Goal: Task Accomplishment & Management: Use online tool/utility

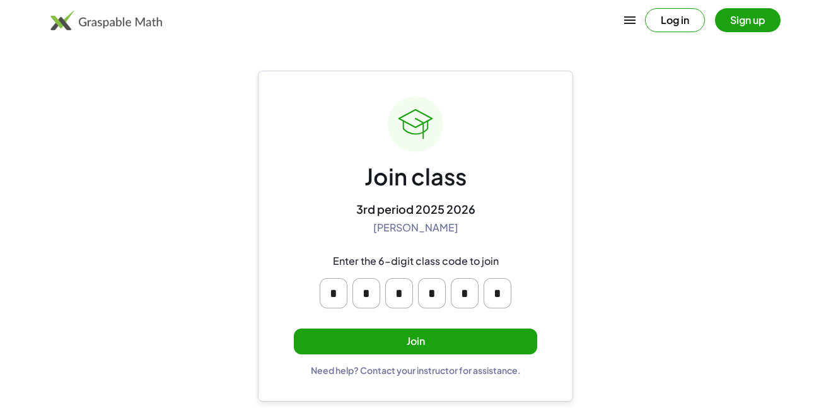
click at [342, 299] on input "*" at bounding box center [334, 293] width 28 height 30
click at [337, 299] on input "*" at bounding box center [334, 293] width 28 height 30
click at [337, 297] on input "*" at bounding box center [334, 293] width 28 height 30
click at [396, 340] on button "Join" at bounding box center [415, 341] width 243 height 26
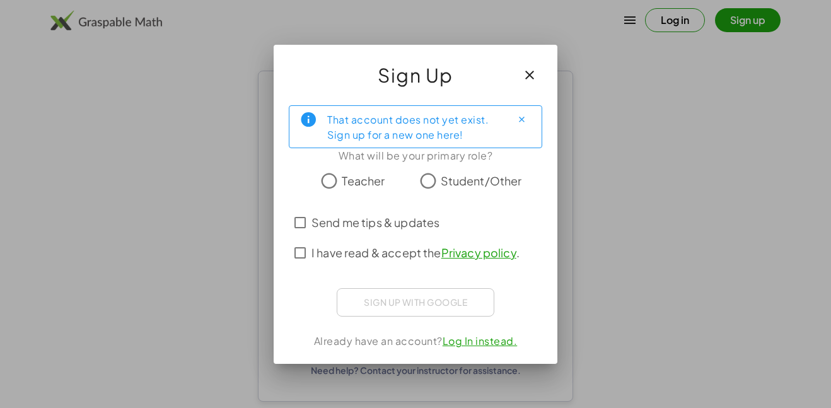
click at [531, 76] on icon "button" at bounding box center [529, 74] width 15 height 15
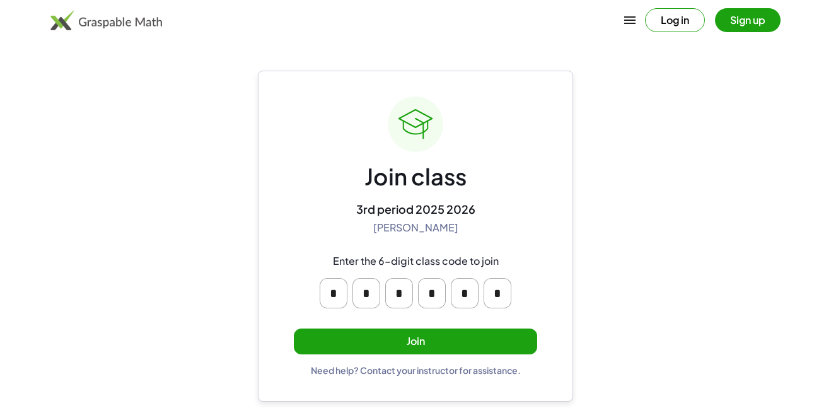
click at [423, 340] on button "Join" at bounding box center [415, 341] width 243 height 26
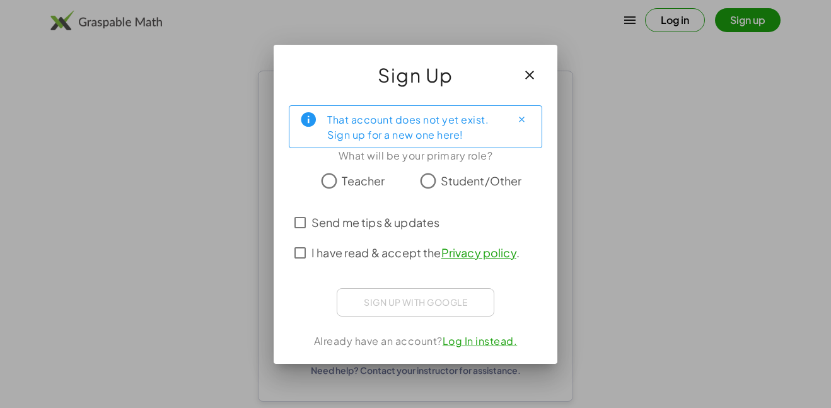
click at [517, 120] on icon "Close" at bounding box center [521, 119] width 9 height 9
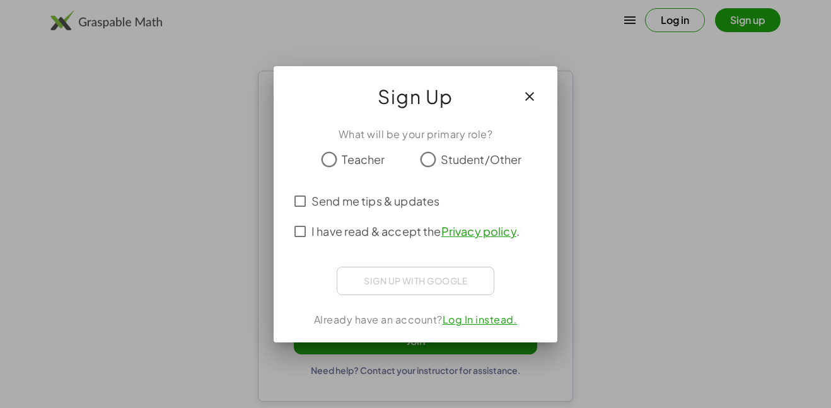
click at [537, 90] on button "button" at bounding box center [529, 96] width 30 height 30
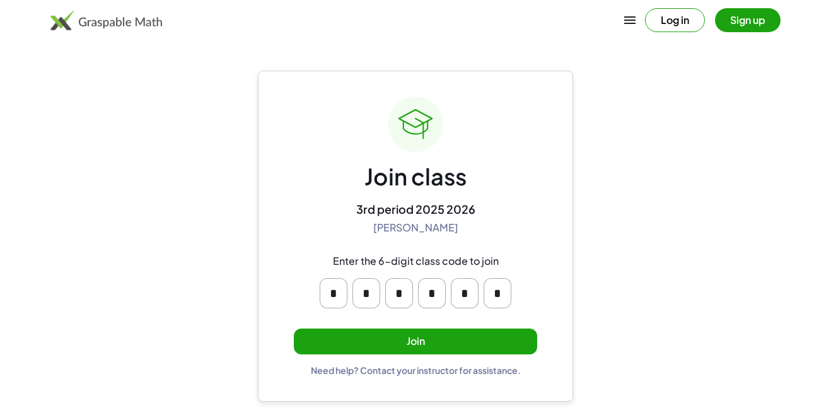
click at [438, 343] on button "Join" at bounding box center [415, 341] width 243 height 26
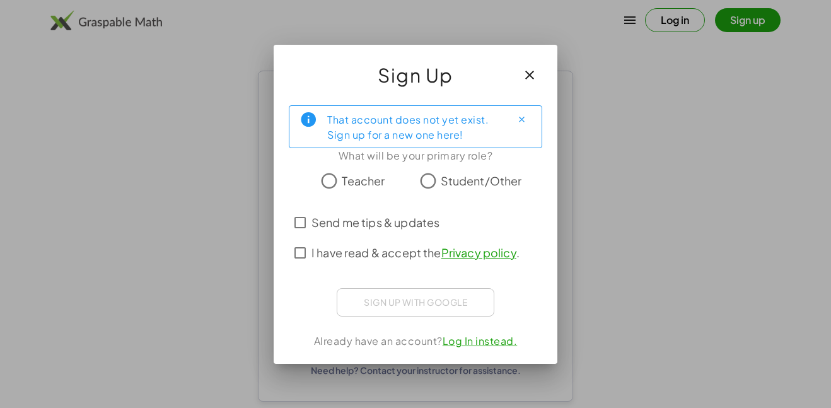
click at [444, 127] on div "That account does not yet exist. Sign up for a new one here!" at bounding box center [414, 127] width 174 height 32
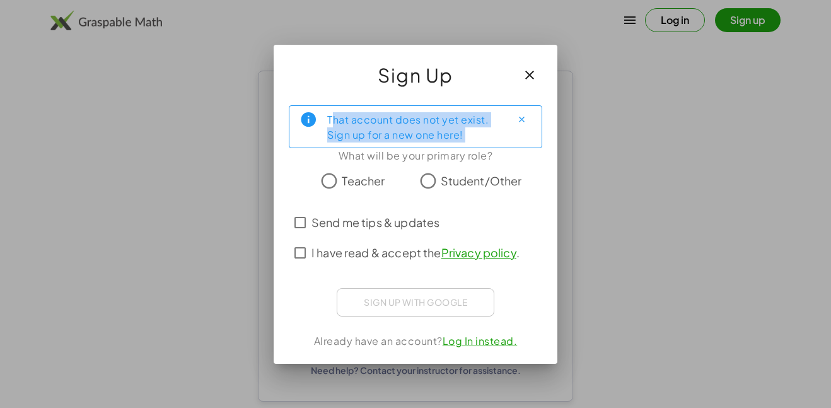
click at [444, 127] on div "That account does not yet exist. Sign up for a new one here!" at bounding box center [414, 127] width 174 height 32
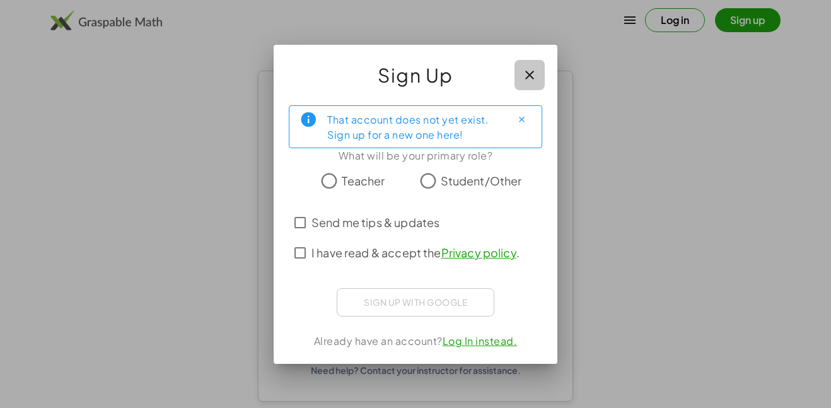
click at [526, 71] on icon "button" at bounding box center [529, 74] width 15 height 15
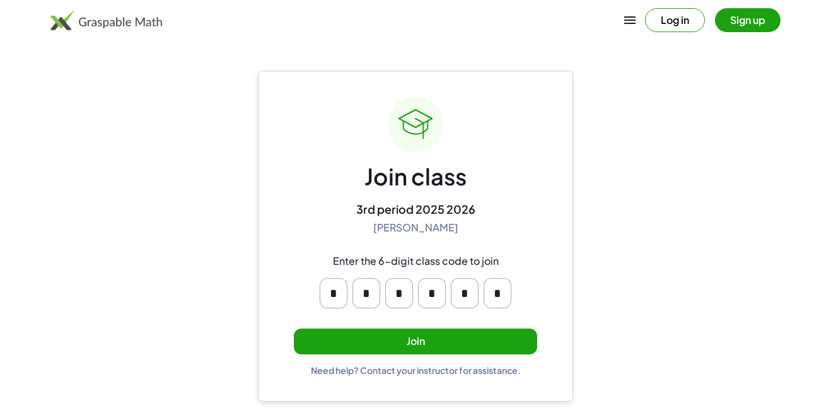
click at [438, 342] on button "Join" at bounding box center [415, 341] width 243 height 26
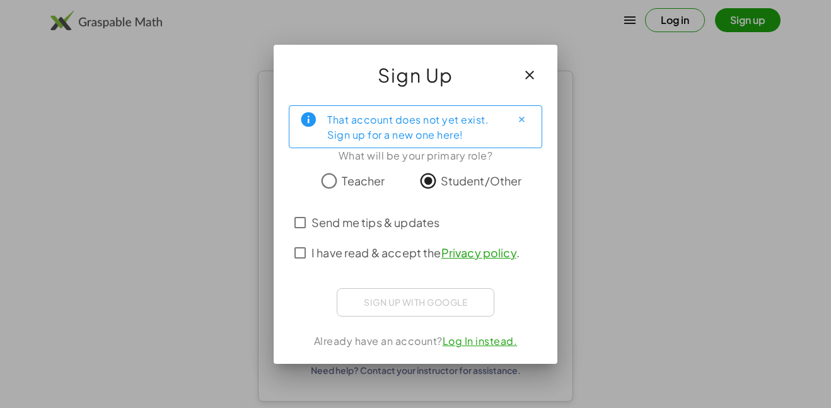
click at [518, 117] on icon "Close" at bounding box center [521, 119] width 9 height 9
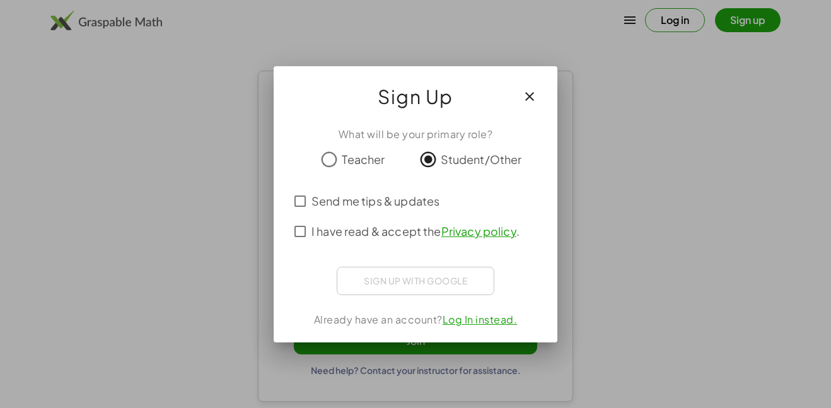
click at [298, 212] on div "Send me tips & updates" at bounding box center [415, 201] width 253 height 30
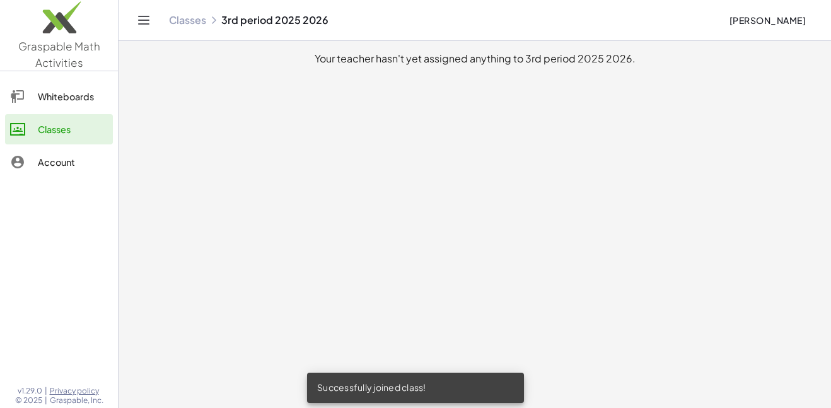
click at [56, 103] on div "Whiteboards" at bounding box center [73, 96] width 70 height 15
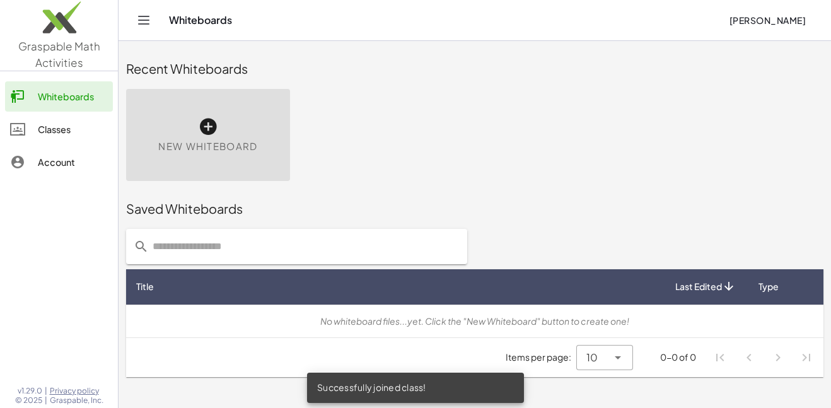
click at [56, 103] on div "Whiteboards" at bounding box center [73, 96] width 70 height 15
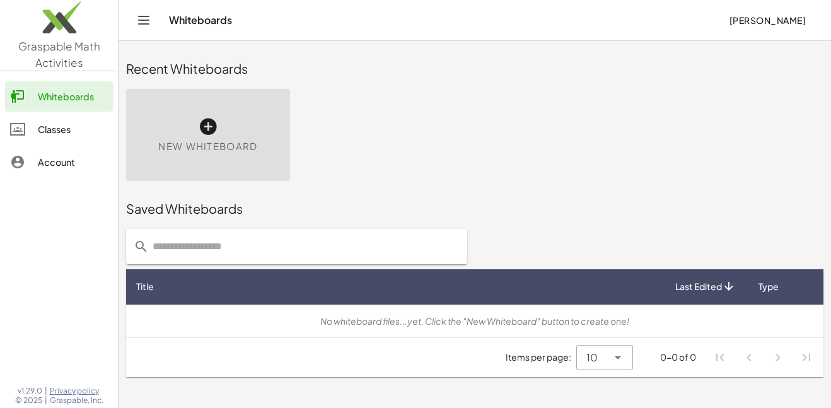
click at [62, 120] on link "Classes" at bounding box center [59, 129] width 108 height 30
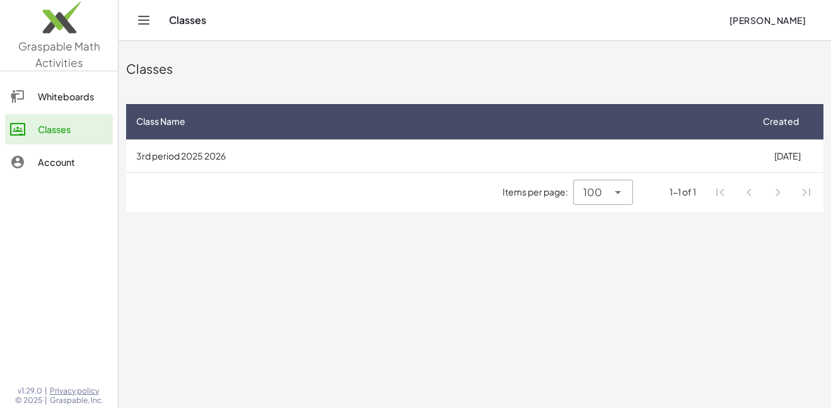
click at [64, 155] on div "Account" at bounding box center [73, 161] width 70 height 15
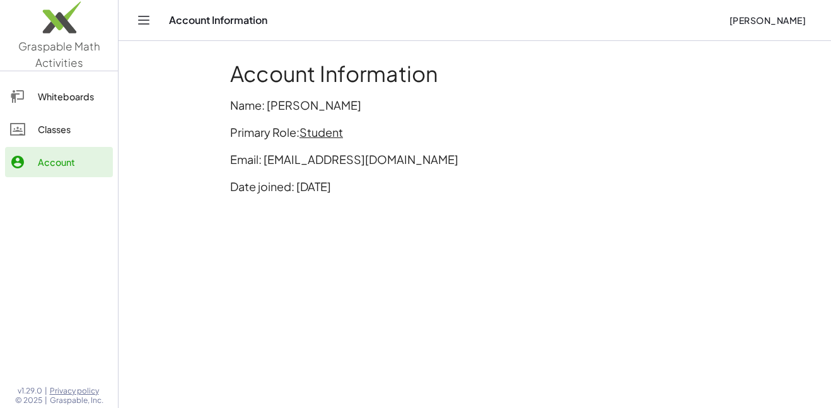
click at [58, 104] on link "Whiteboards" at bounding box center [59, 96] width 108 height 30
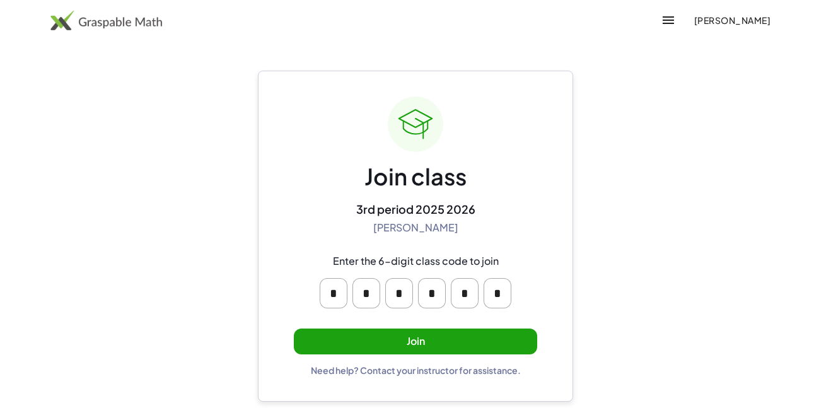
click at [405, 345] on button "Join" at bounding box center [415, 341] width 243 height 26
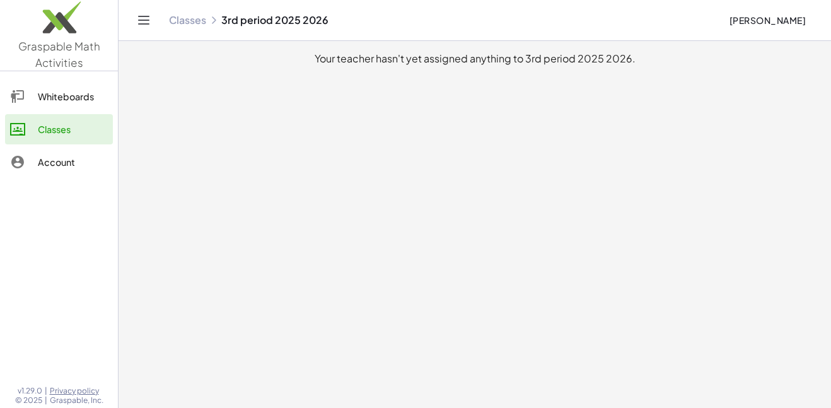
click at [71, 100] on div "Whiteboards" at bounding box center [73, 96] width 70 height 15
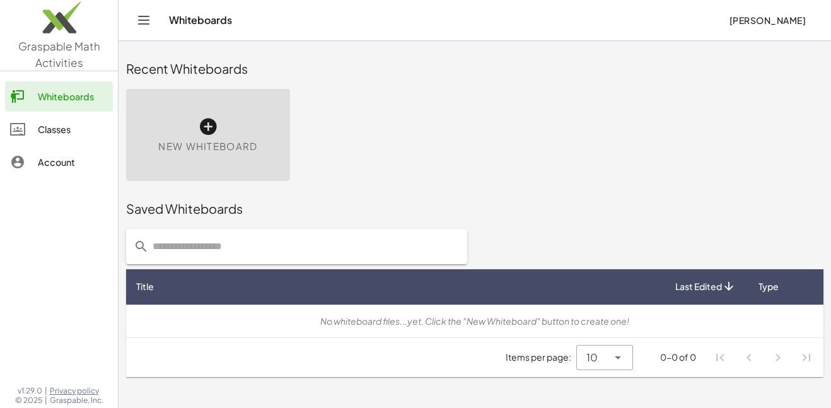
click at [212, 128] on icon at bounding box center [208, 127] width 20 height 20
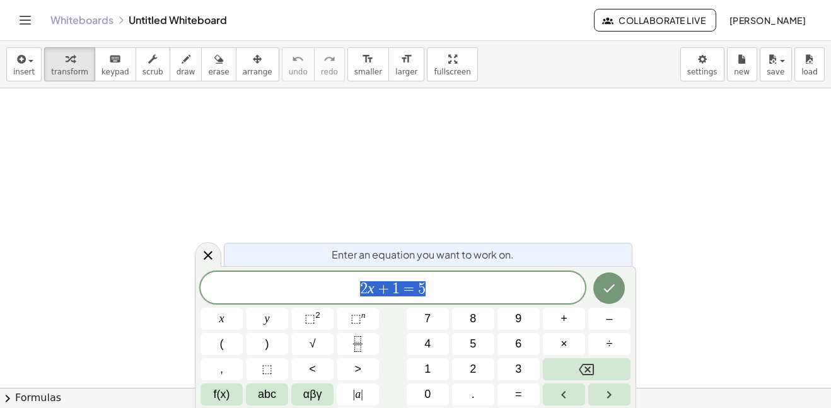
scroll to position [1, 0]
